Goal: Transaction & Acquisition: Book appointment/travel/reservation

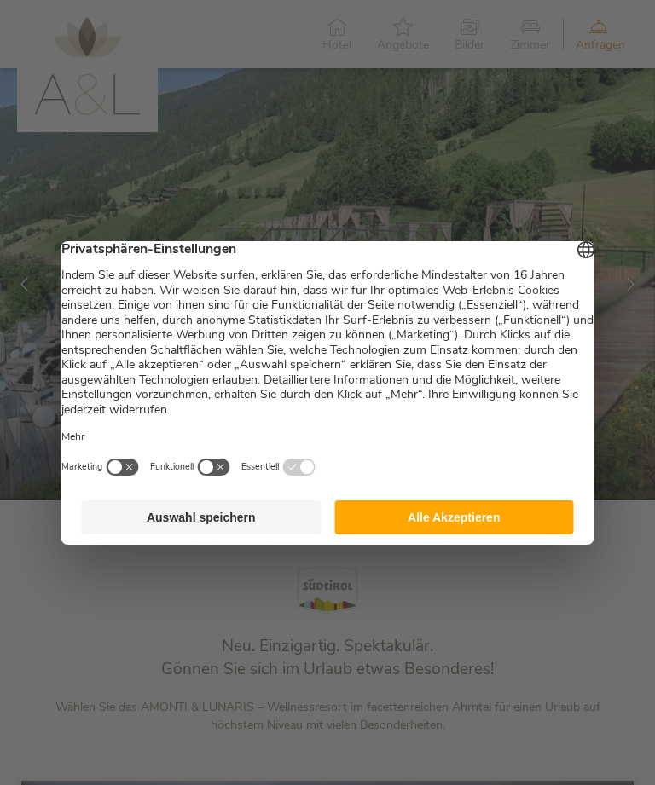
click at [489, 521] on button "Alle Akzeptieren" at bounding box center [454, 517] width 240 height 34
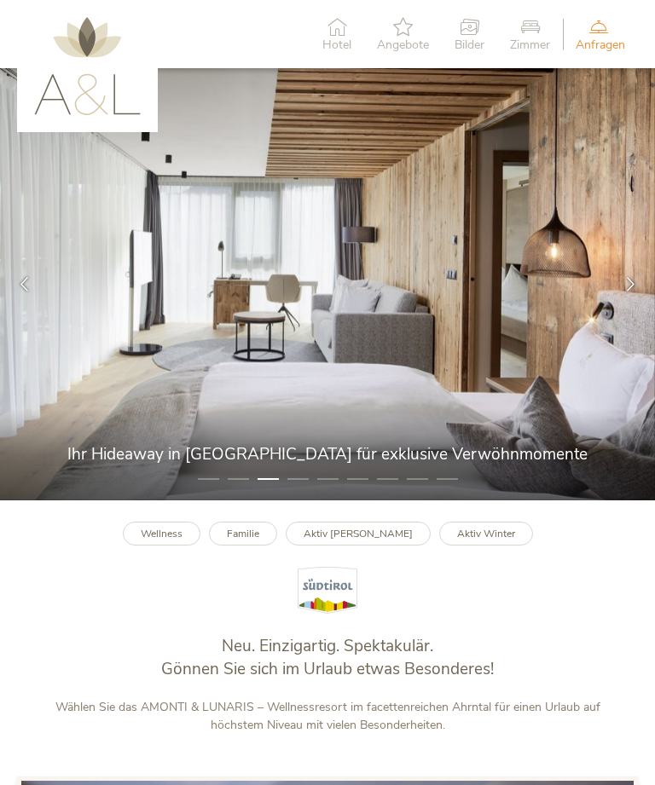
click at [636, 292] on icon at bounding box center [630, 284] width 14 height 14
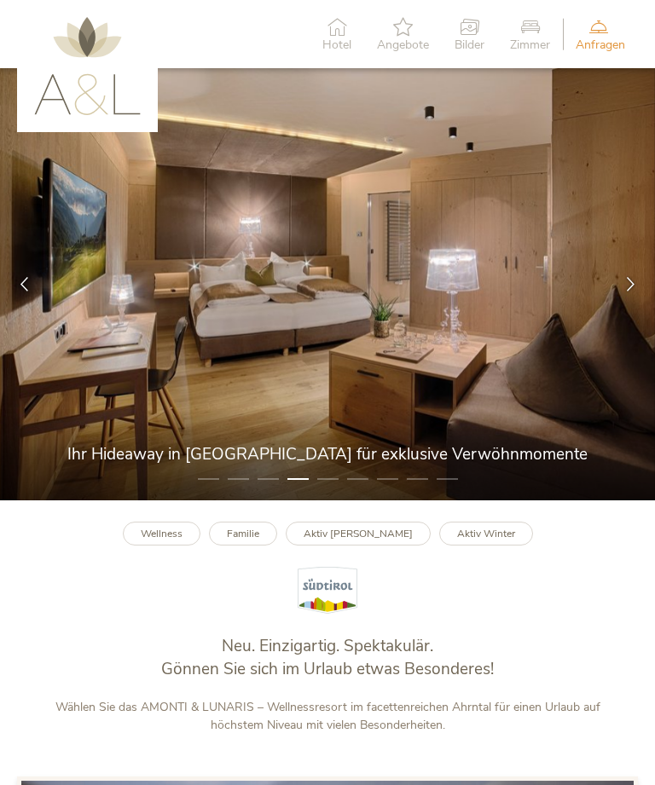
click at [638, 296] on div at bounding box center [630, 284] width 49 height 49
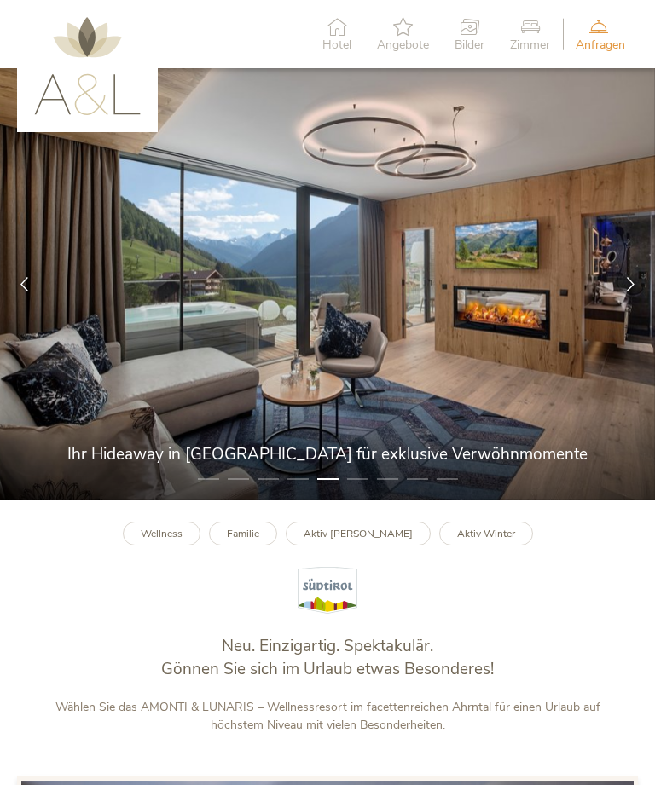
click at [633, 292] on icon at bounding box center [630, 284] width 14 height 14
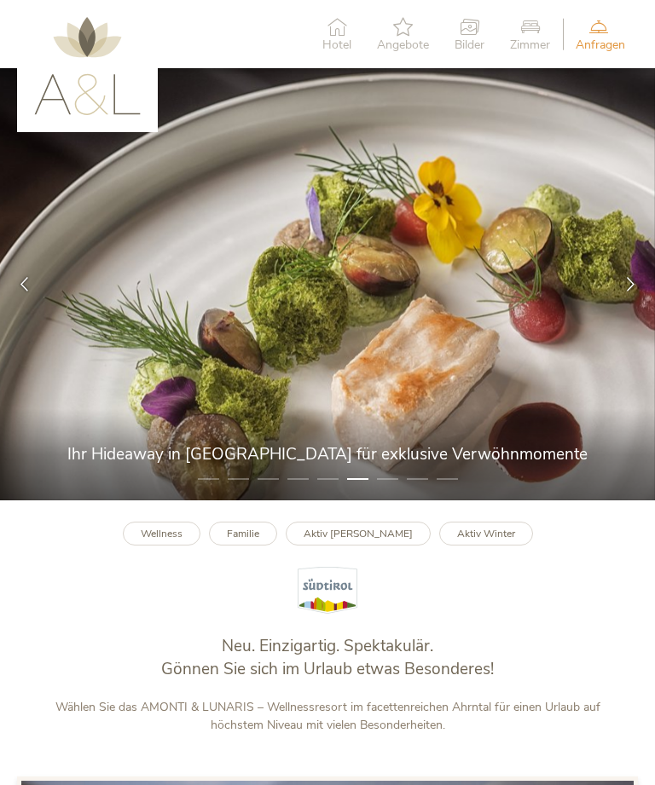
click at [638, 296] on div at bounding box center [630, 284] width 49 height 49
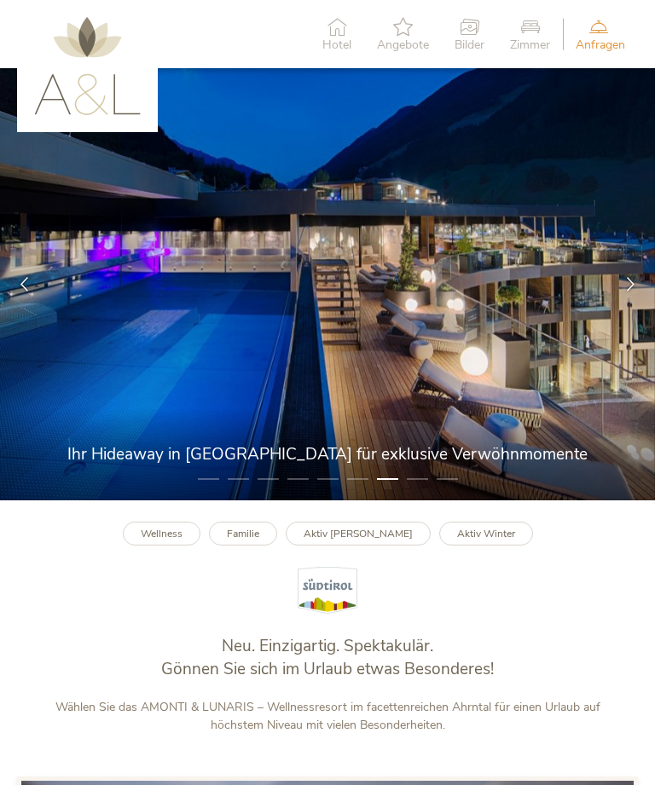
click at [643, 292] on div at bounding box center [630, 284] width 49 height 49
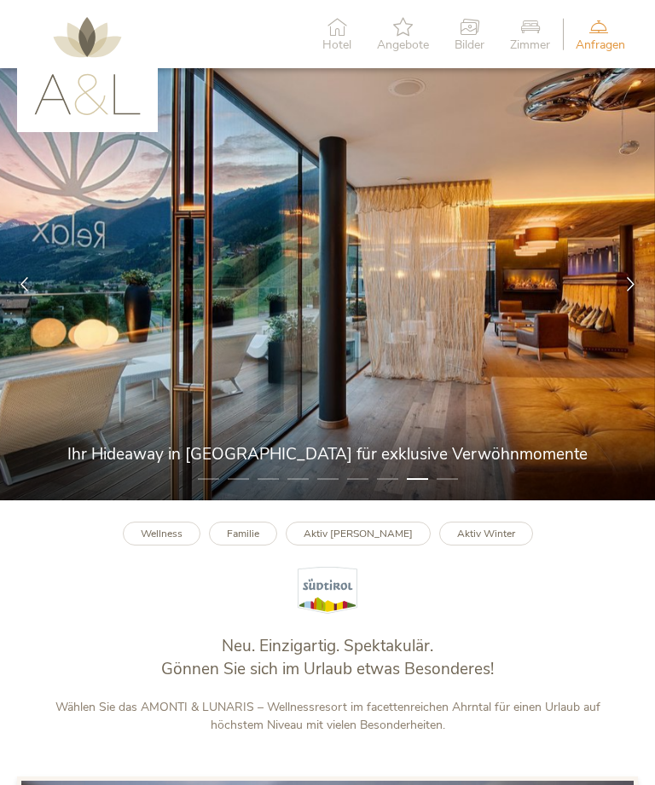
click at [642, 297] on div at bounding box center [630, 284] width 49 height 49
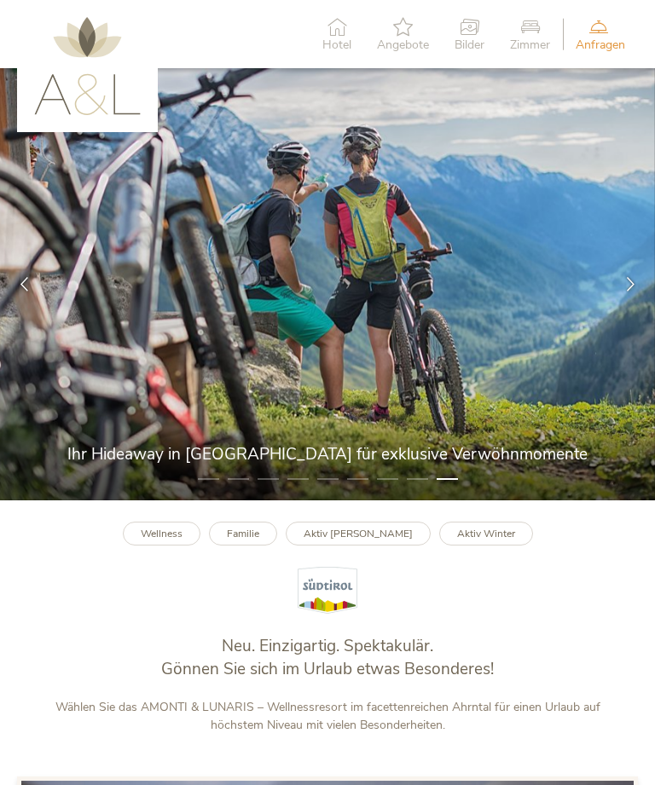
click at [639, 298] on div at bounding box center [630, 284] width 49 height 49
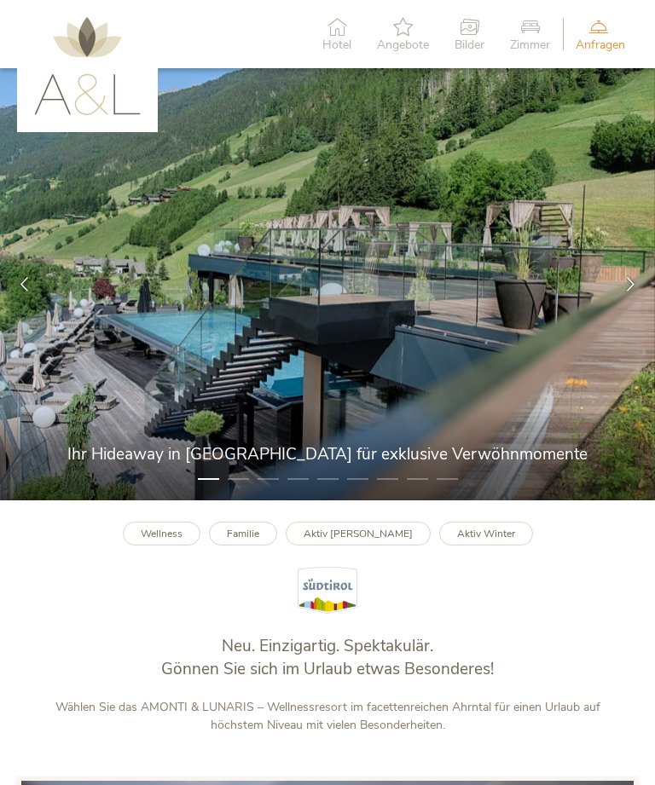
click at [539, 34] on icon at bounding box center [530, 26] width 40 height 19
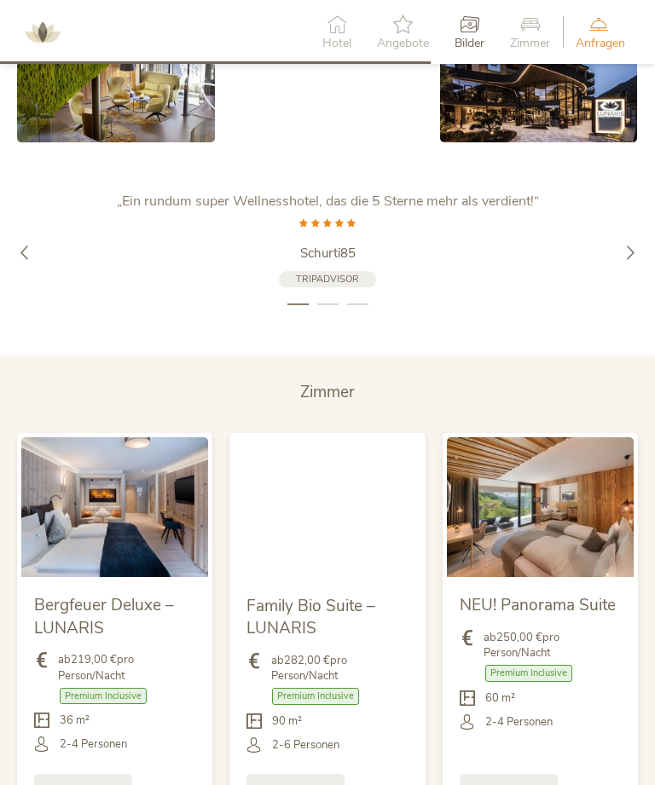
scroll to position [2859, 0]
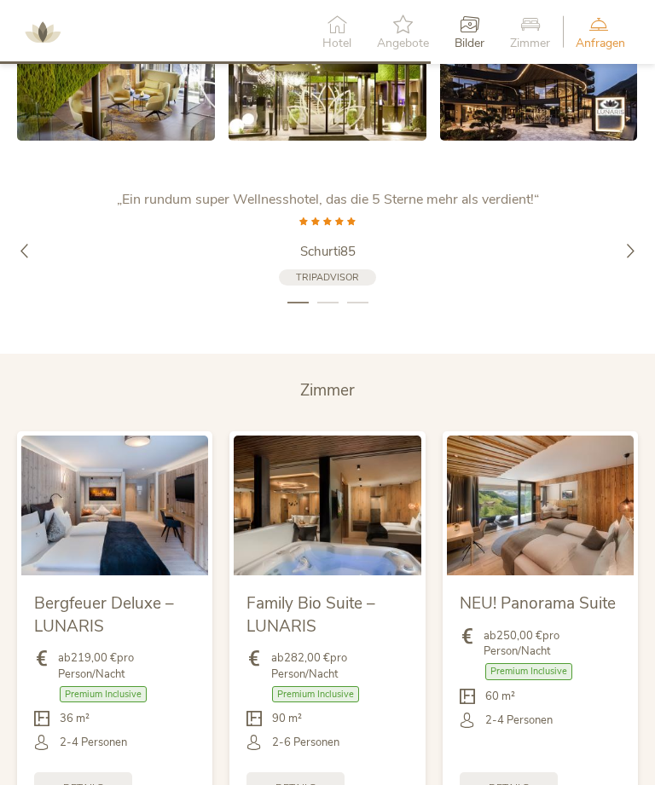
click at [638, 259] on div at bounding box center [630, 250] width 49 height 49
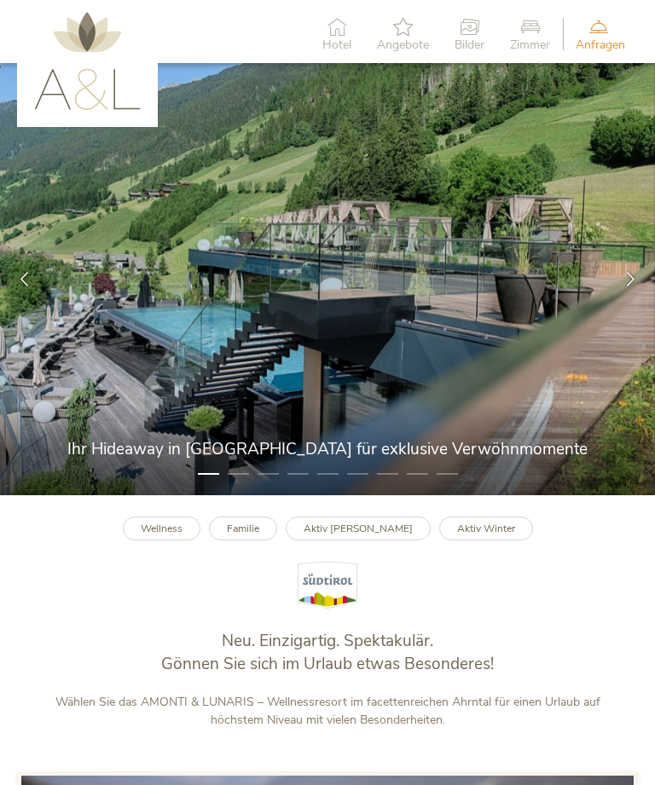
scroll to position [0, 0]
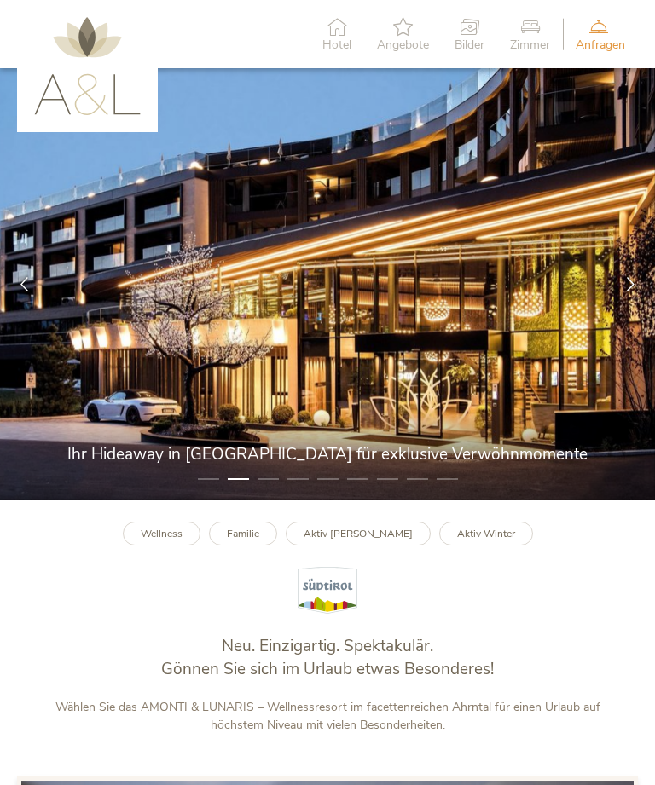
click at [529, 32] on icon at bounding box center [530, 26] width 40 height 19
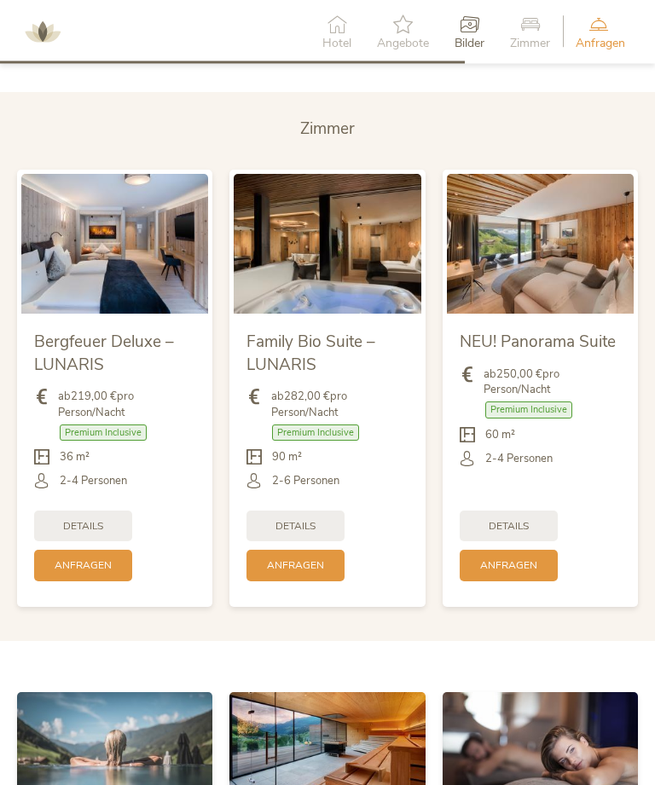
scroll to position [3133, 0]
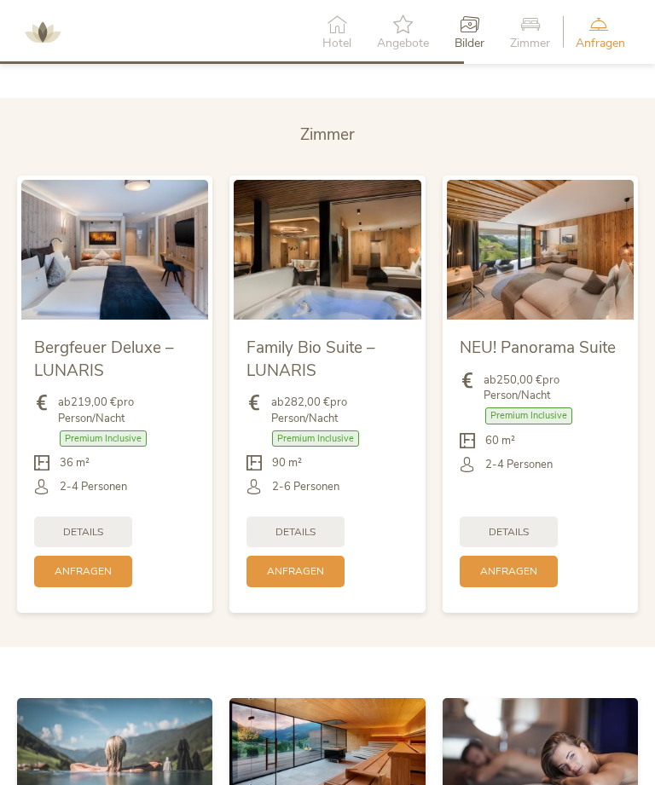
click at [344, 146] on span "Zimmer" at bounding box center [327, 135] width 55 height 22
click at [335, 146] on span "Zimmer" at bounding box center [327, 135] width 55 height 22
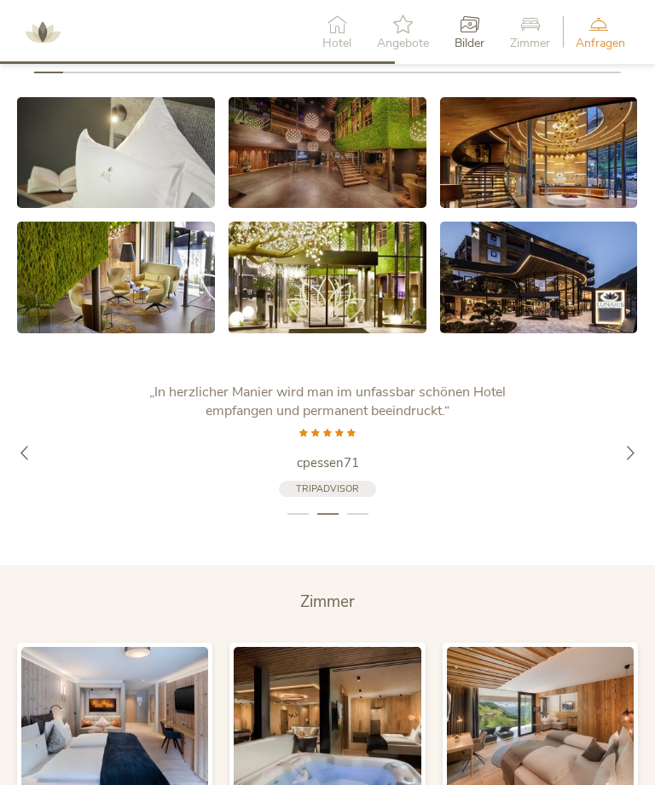
scroll to position [2661, 0]
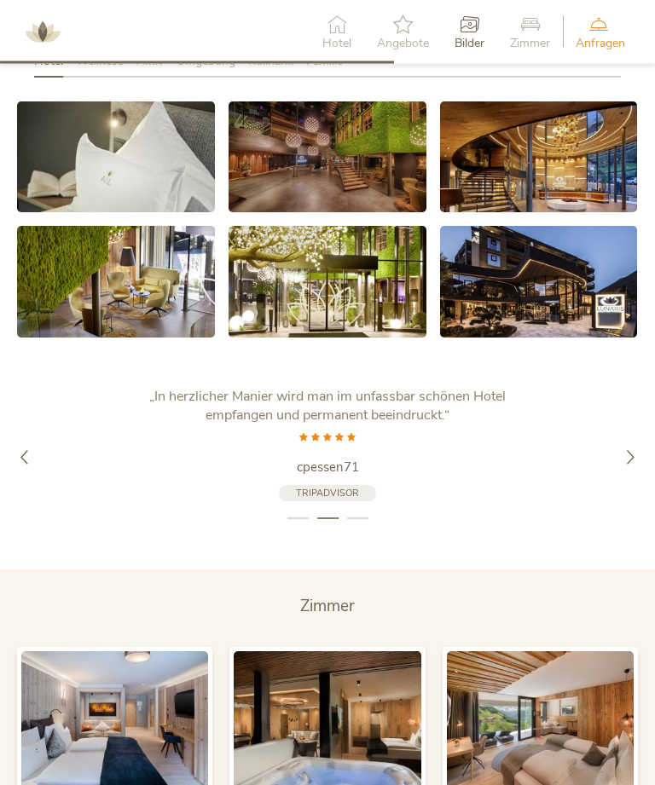
click at [358, 528] on li "3" at bounding box center [357, 519] width 21 height 17
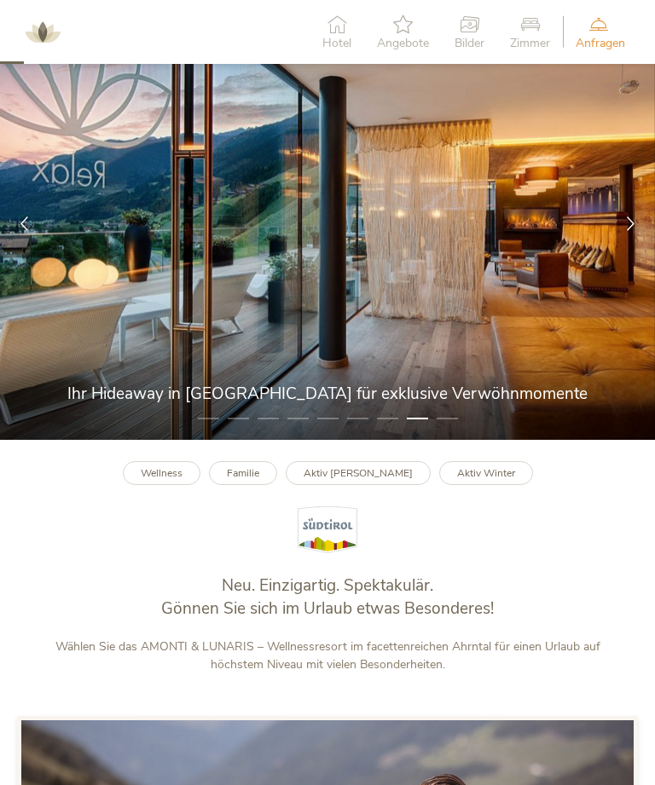
scroll to position [0, 0]
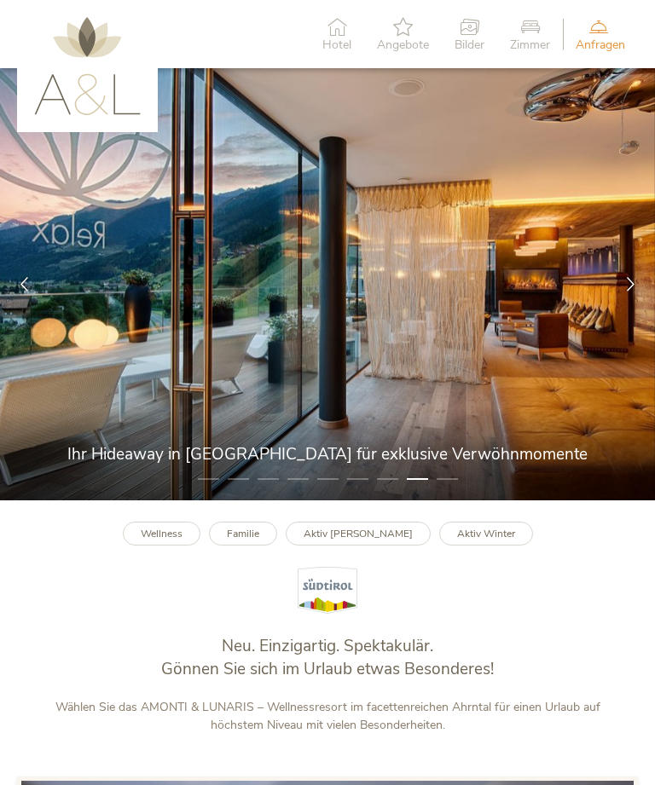
click at [345, 23] on icon at bounding box center [336, 26] width 29 height 19
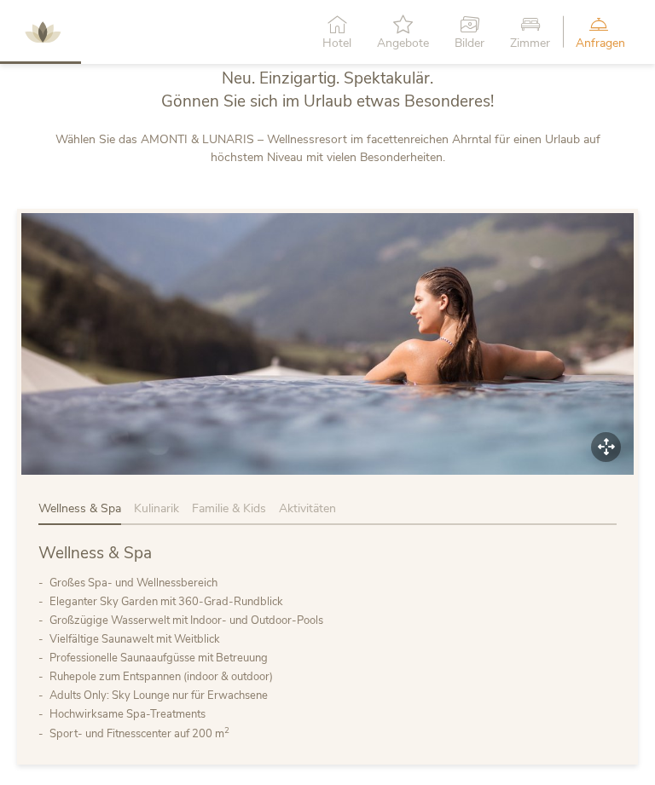
scroll to position [579, 0]
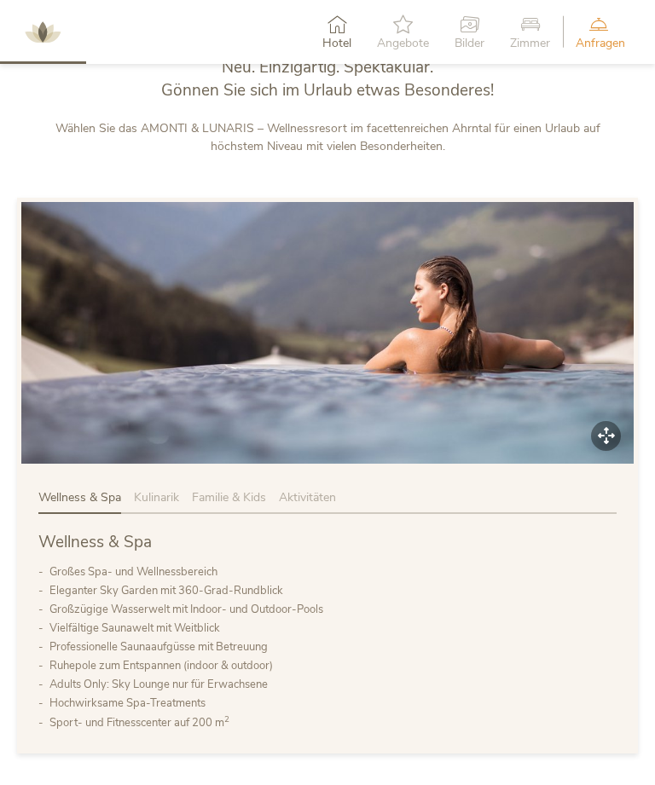
click at [537, 38] on span "Zimmer" at bounding box center [530, 44] width 40 height 12
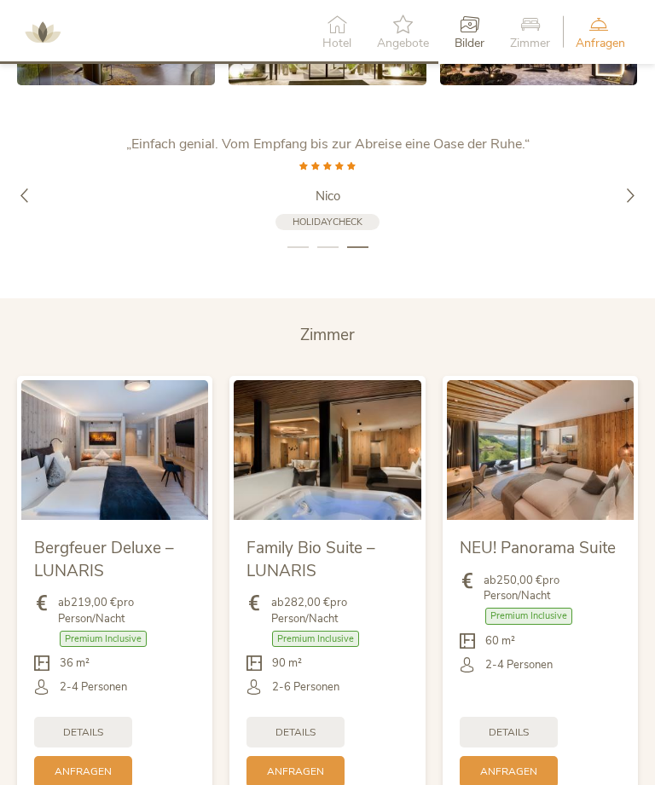
scroll to position [2921, 0]
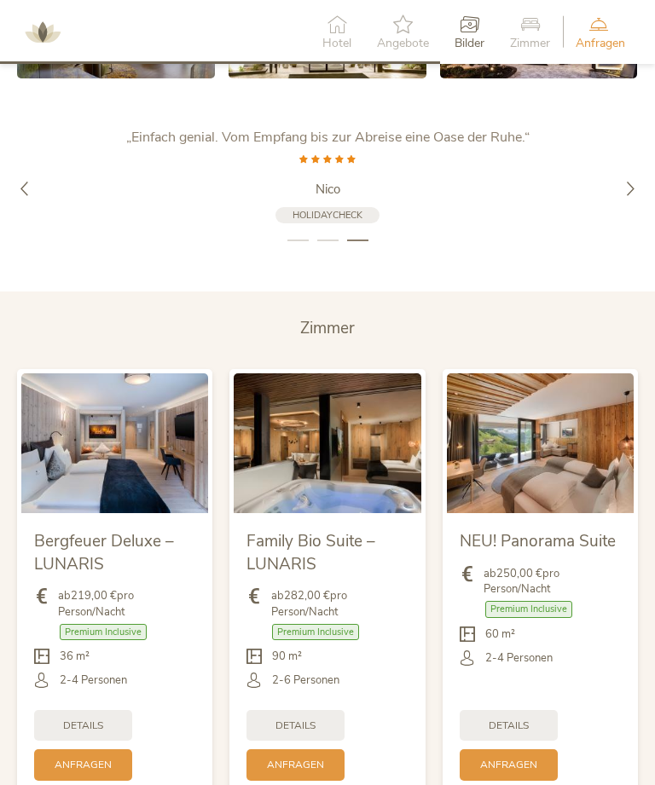
click at [349, 24] on div "Hotel" at bounding box center [336, 32] width 55 height 52
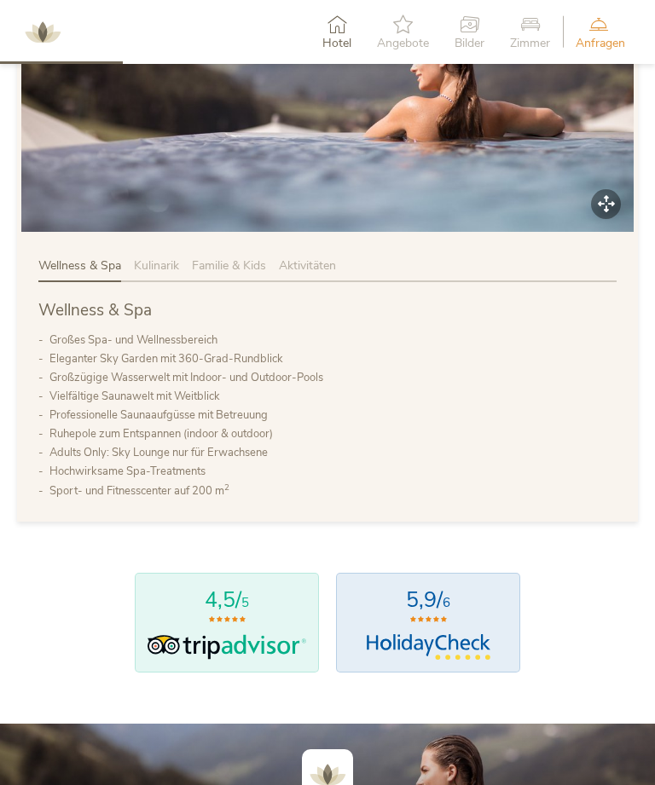
scroll to position [793, 0]
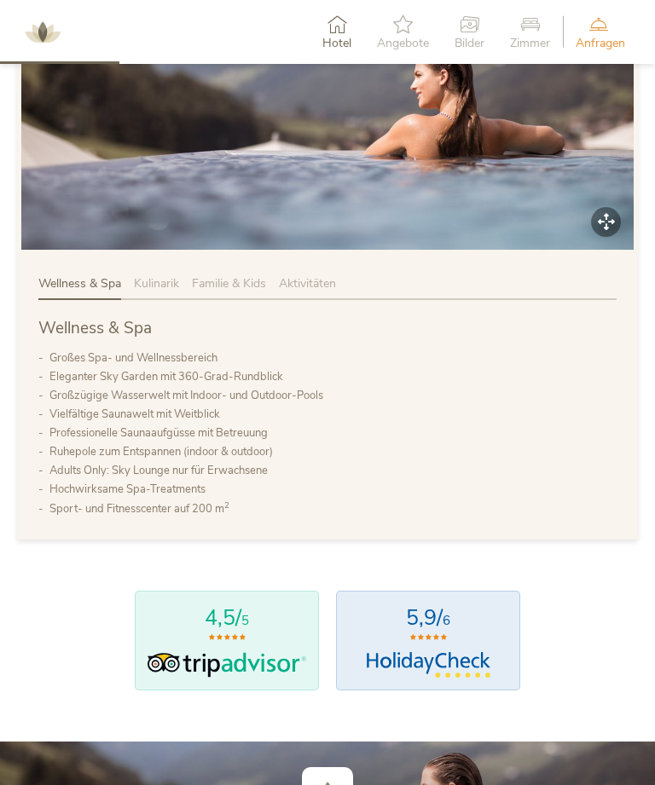
click at [182, 299] on div "Wellness & Spa Kulinarik Familie & Kids Aktivitäten Wellness & Spa Großes Spa- …" at bounding box center [327, 397] width 621 height 286
click at [164, 292] on span "Kulinarik" at bounding box center [156, 283] width 45 height 16
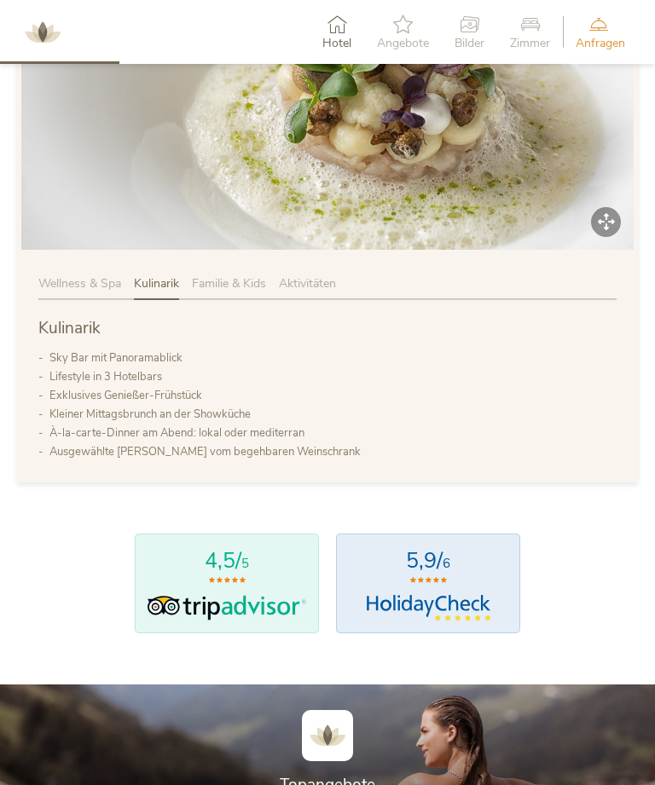
click at [240, 292] on span "Familie & Kids" at bounding box center [229, 283] width 74 height 16
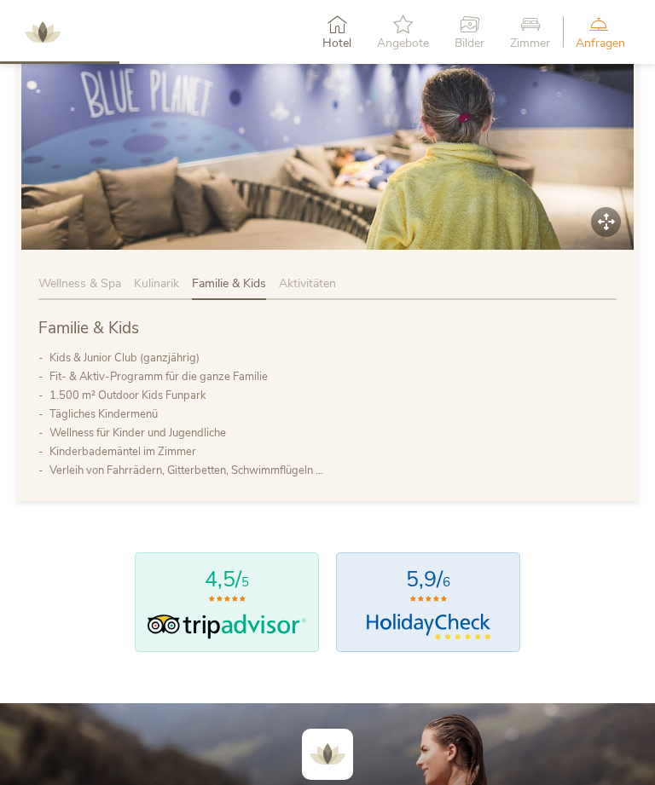
click at [328, 292] on span "Aktivitäten" at bounding box center [307, 283] width 57 height 16
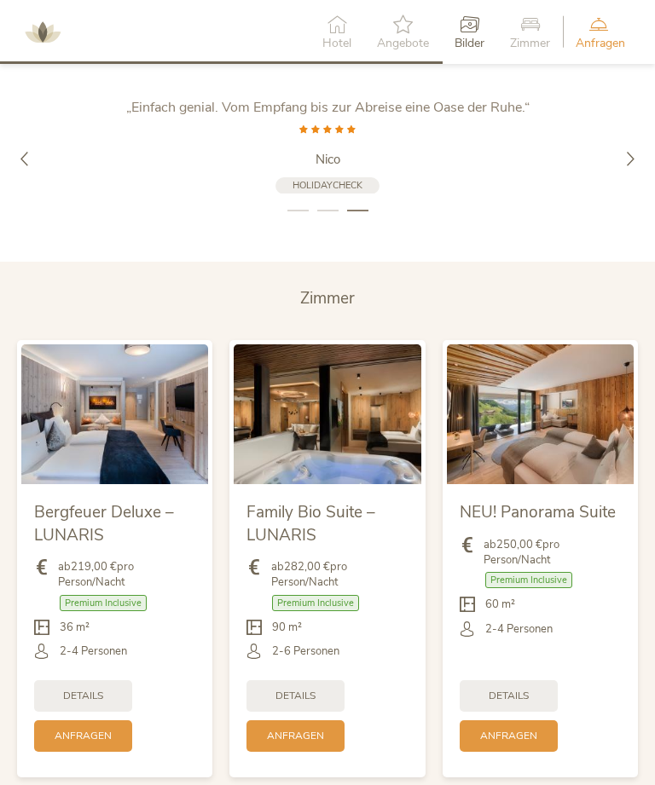
scroll to position [2912, 0]
click at [165, 527] on span "Bergfeuer Deluxe – LUNARIS" at bounding box center [104, 524] width 140 height 45
click at [149, 467] on img at bounding box center [114, 414] width 187 height 140
click at [407, 419] on img at bounding box center [327, 414] width 187 height 140
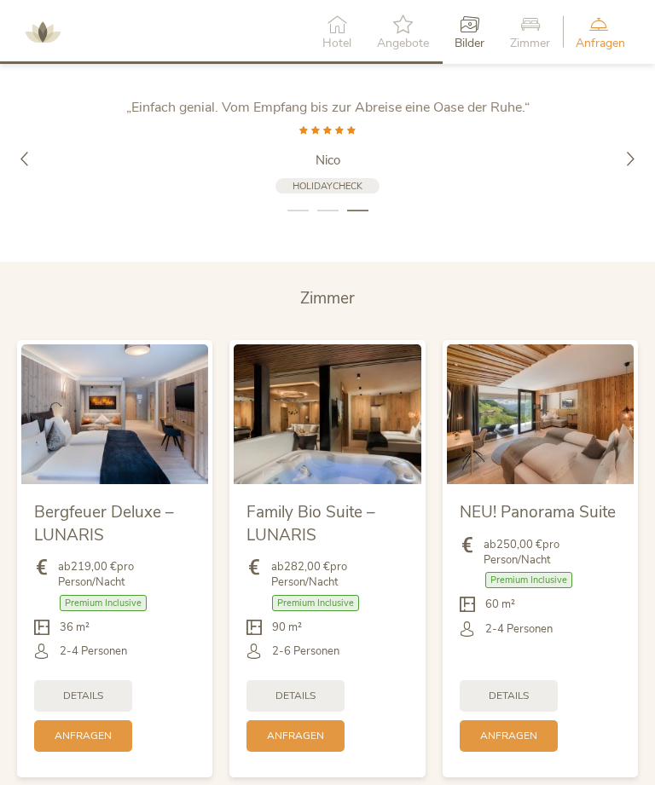
click at [569, 429] on img at bounding box center [540, 414] width 187 height 140
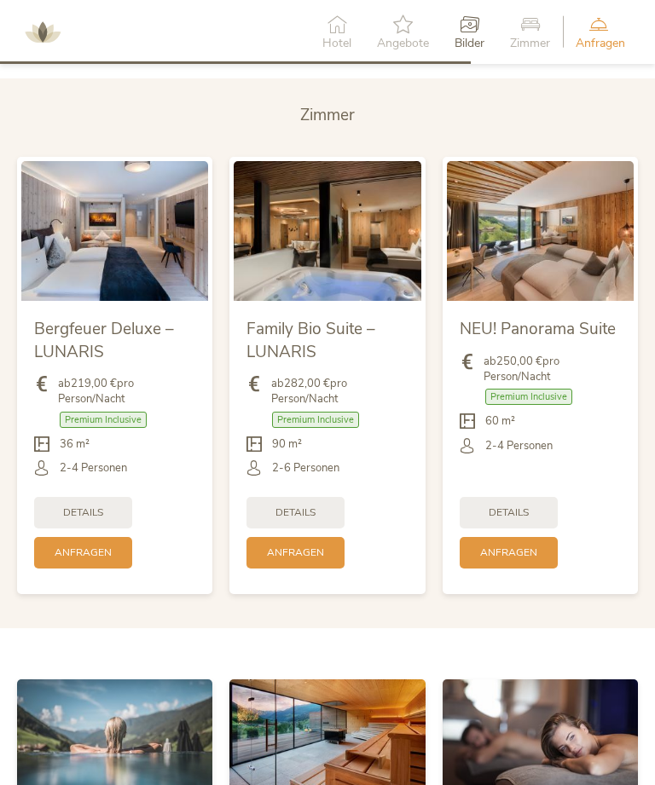
click at [631, 459] on div "NEU! Panorama Suite ab 250,00 € pro Person/Nacht Premium Inclusive Details" at bounding box center [540, 445] width 187 height 289
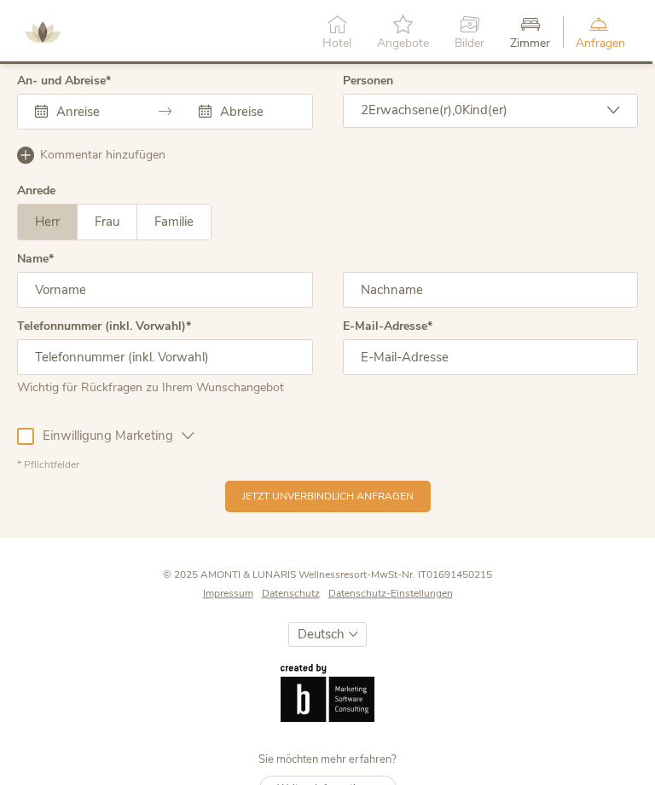
scroll to position [4311, 0]
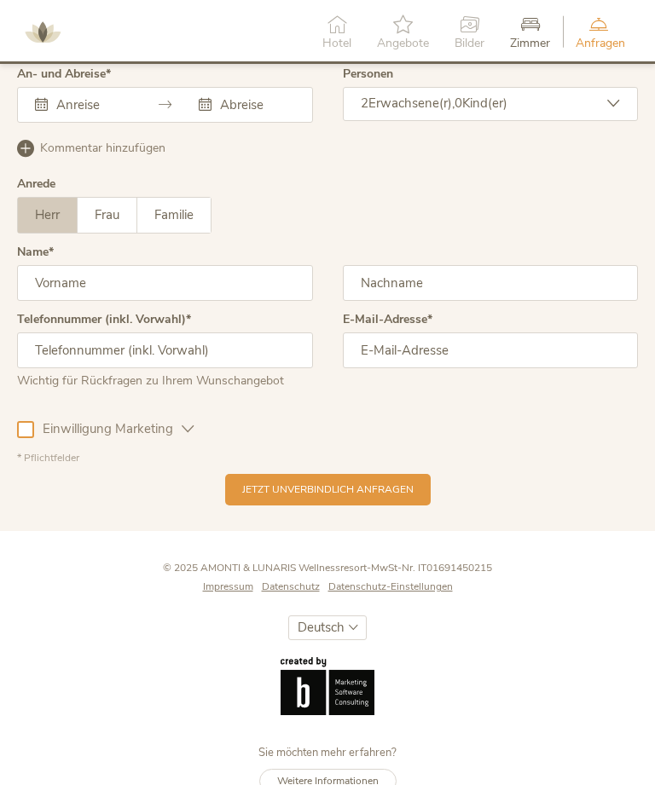
click at [476, 38] on span "Bilder" at bounding box center [469, 44] width 30 height 12
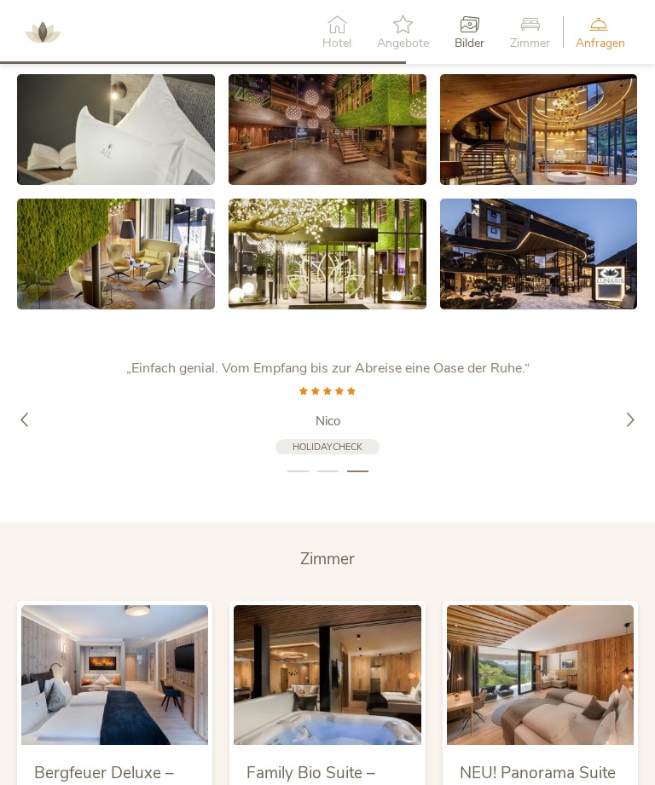
scroll to position [2567, 0]
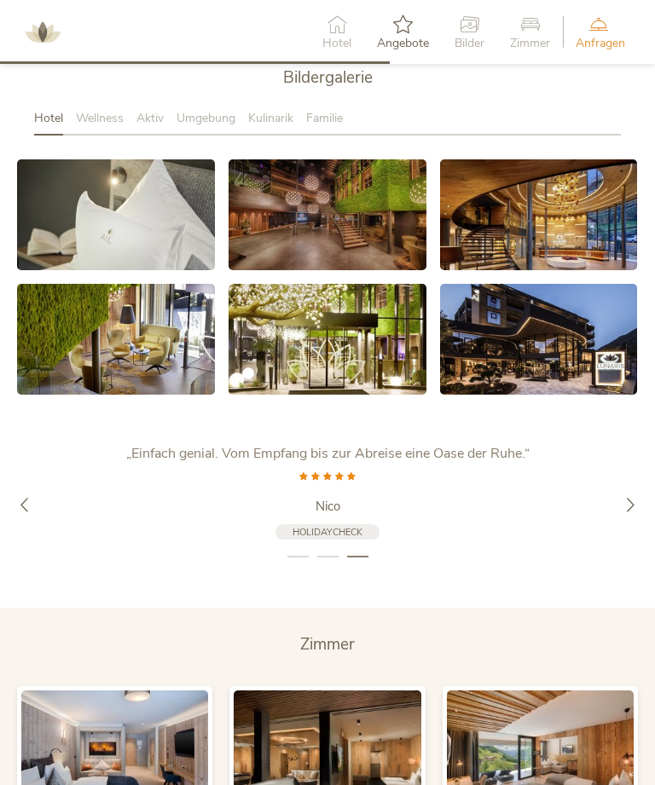
click at [123, 111] on div "Bildergalerie" at bounding box center [327, 88] width 586 height 44
click at [113, 126] on span "Wellness" at bounding box center [100, 118] width 48 height 16
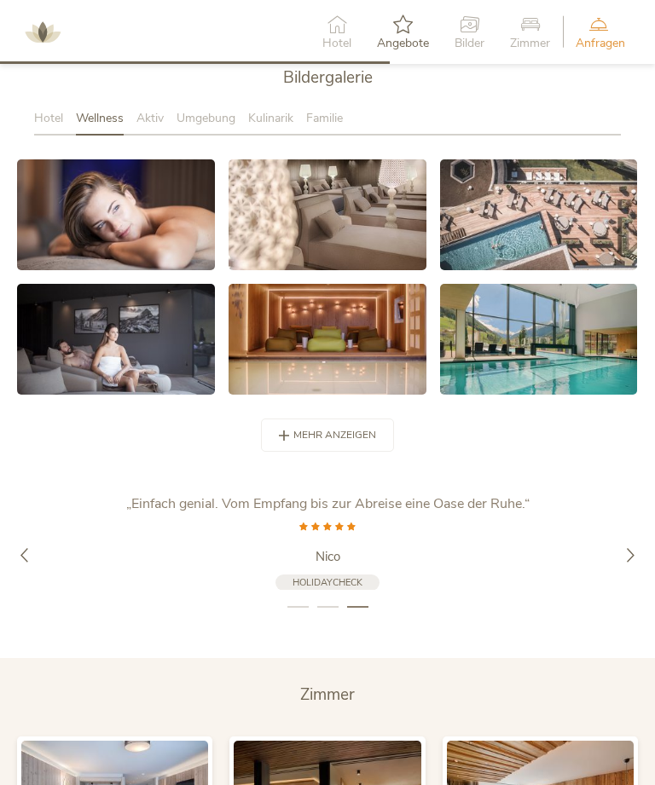
click at [350, 442] on span "mehr anzeigen" at bounding box center [334, 435] width 83 height 14
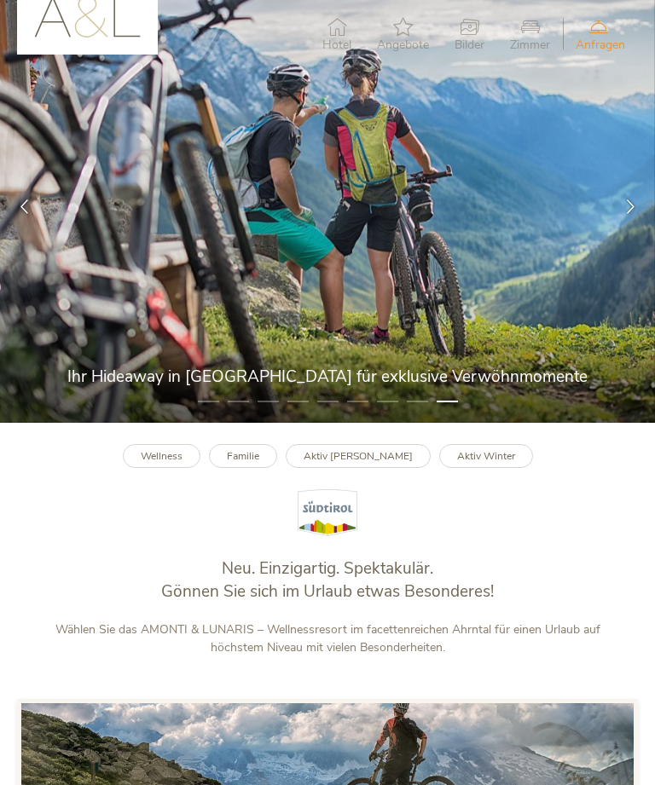
scroll to position [0, 0]
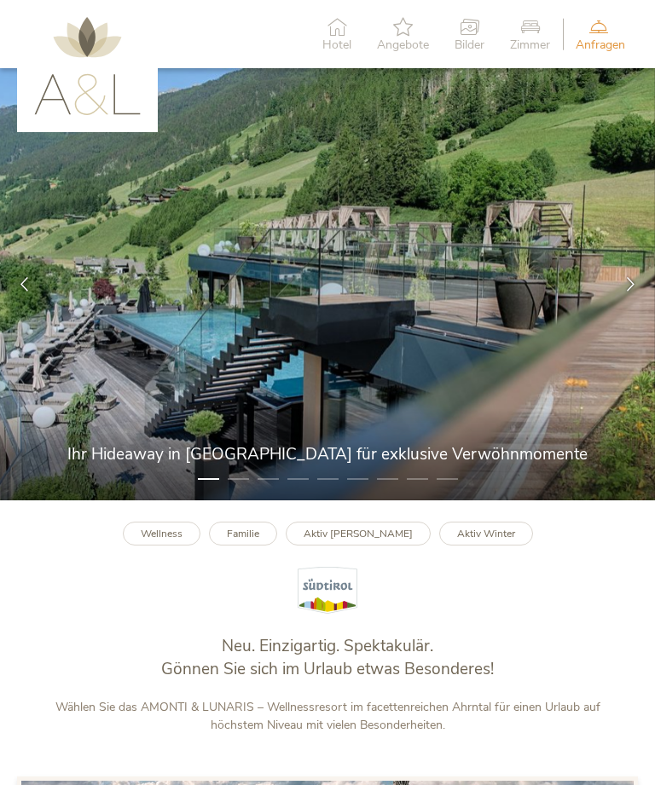
click at [105, 91] on img at bounding box center [87, 66] width 107 height 98
click at [342, 39] on span "Hotel" at bounding box center [336, 45] width 29 height 12
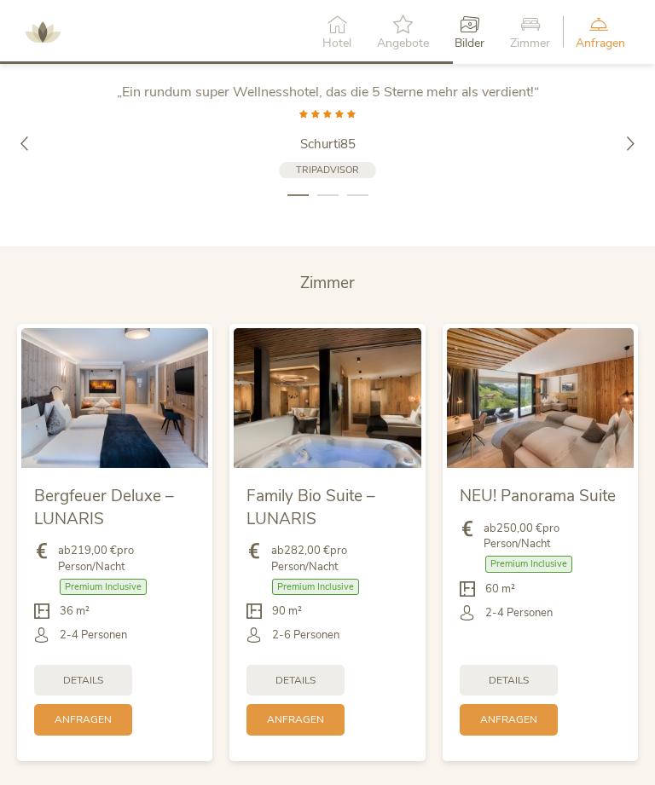
scroll to position [2973, 0]
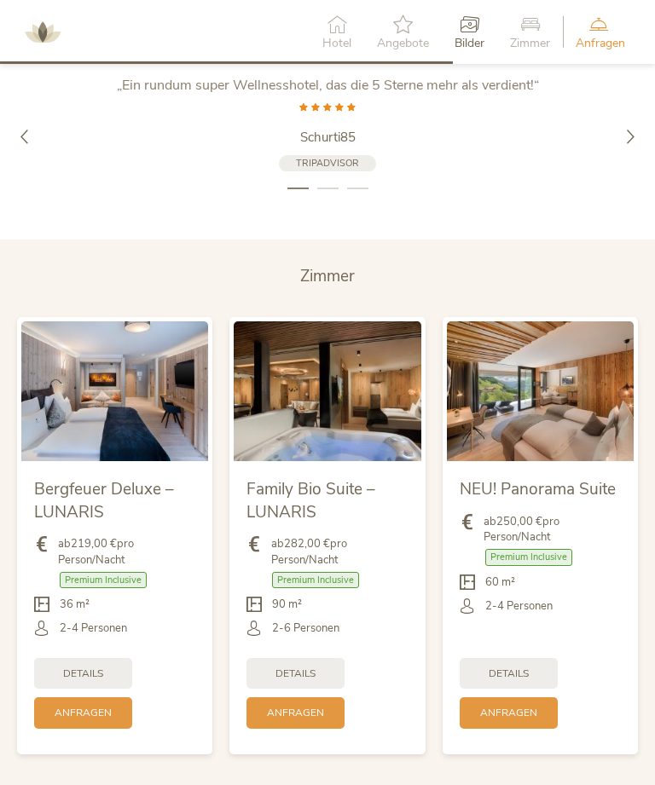
click at [346, 286] on span "Zimmer" at bounding box center [327, 276] width 55 height 22
click at [432, 704] on div "Family Bio Suite – LUNARIS ab 282,00 € pro Person/Nacht Premium Inclusive" at bounding box center [327, 536] width 212 height 454
click at [537, 690] on div "Details" at bounding box center [508, 674] width 98 height 32
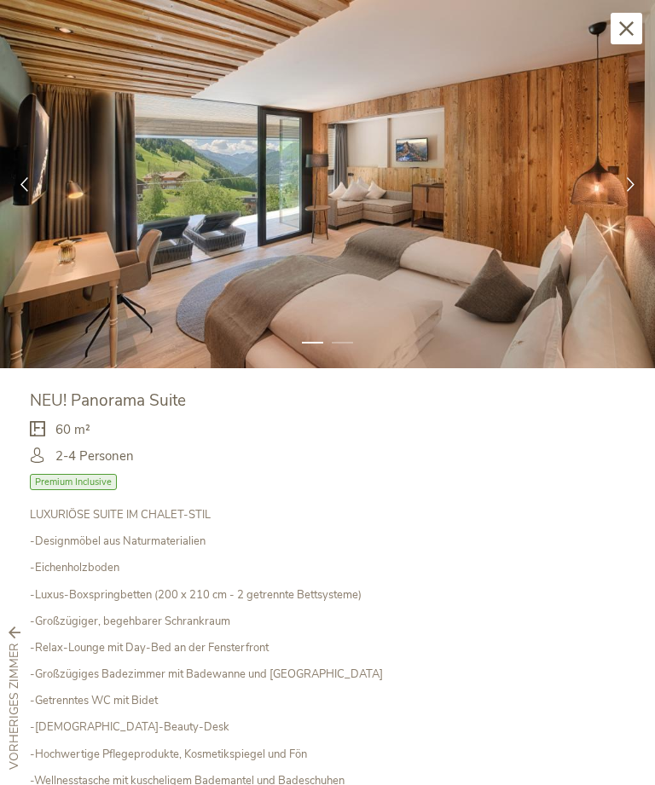
scroll to position [0, 0]
click at [637, 20] on div "Schließen" at bounding box center [626, 29] width 32 height 32
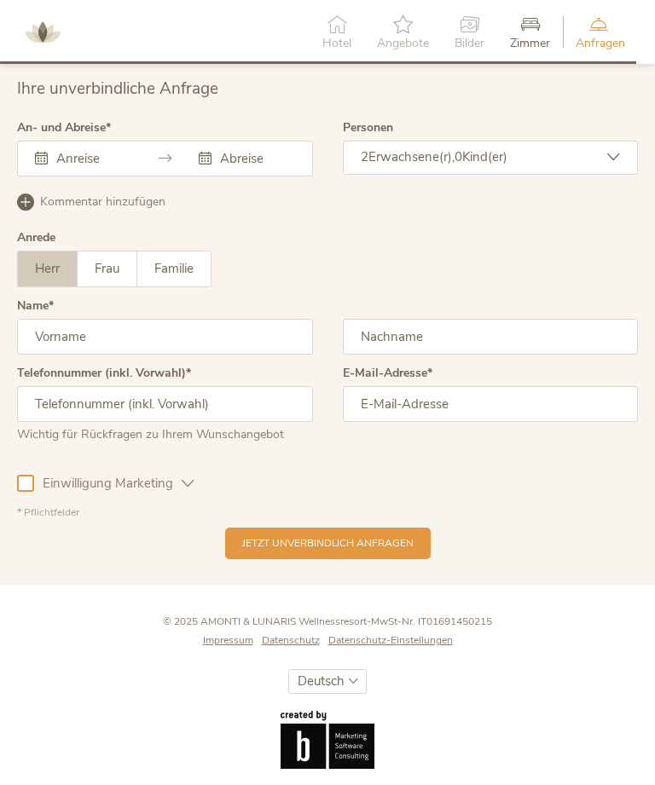
scroll to position [4348, 0]
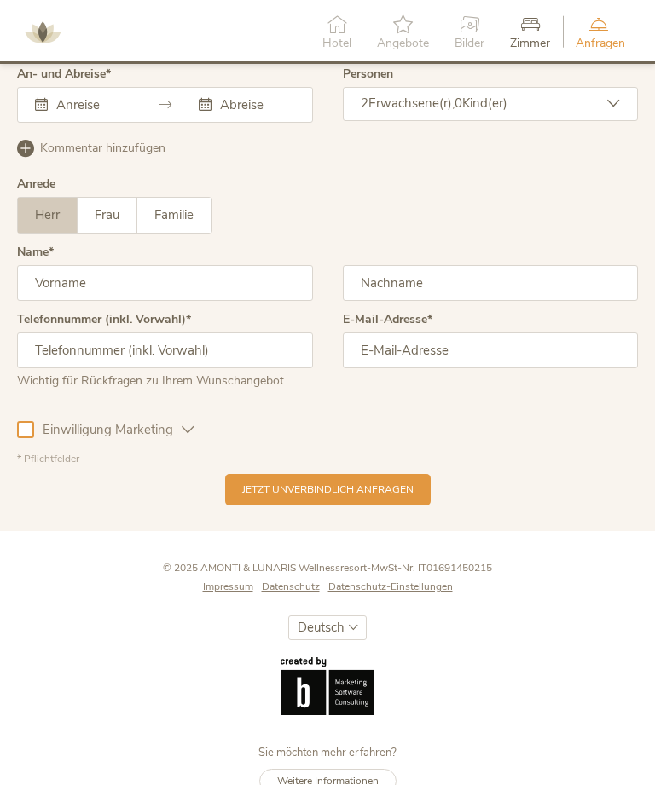
click at [341, 38] on span "Hotel" at bounding box center [336, 44] width 29 height 12
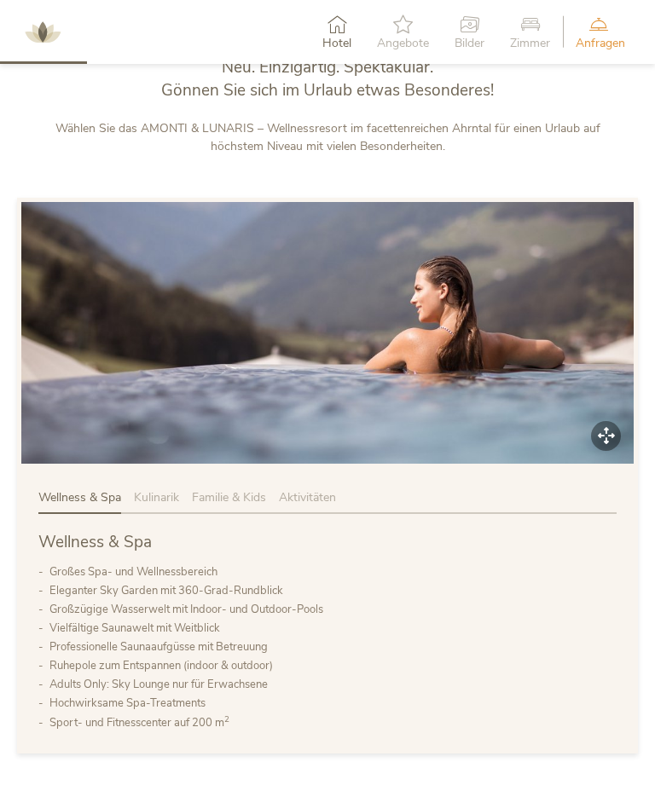
click at [402, 31] on icon at bounding box center [403, 23] width 52 height 19
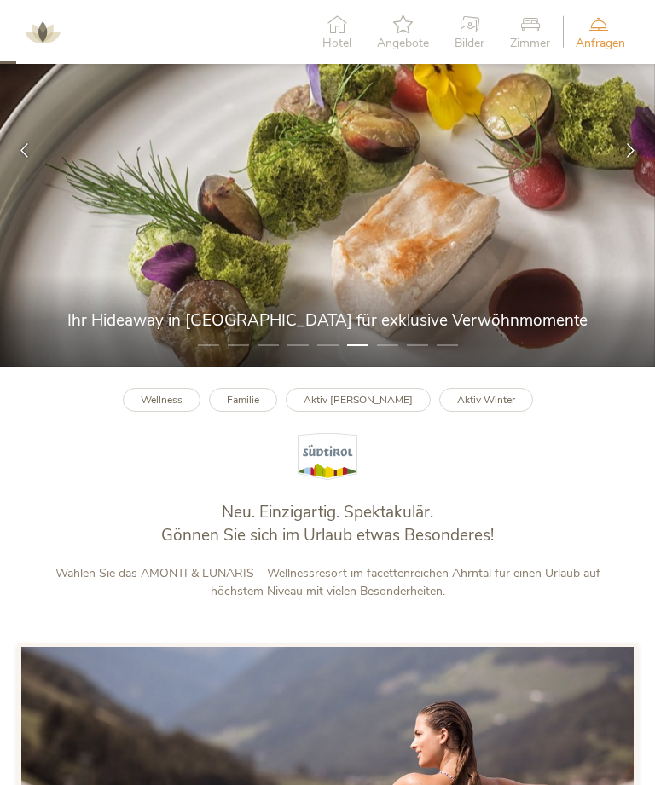
scroll to position [0, 0]
